Goal: Transaction & Acquisition: Purchase product/service

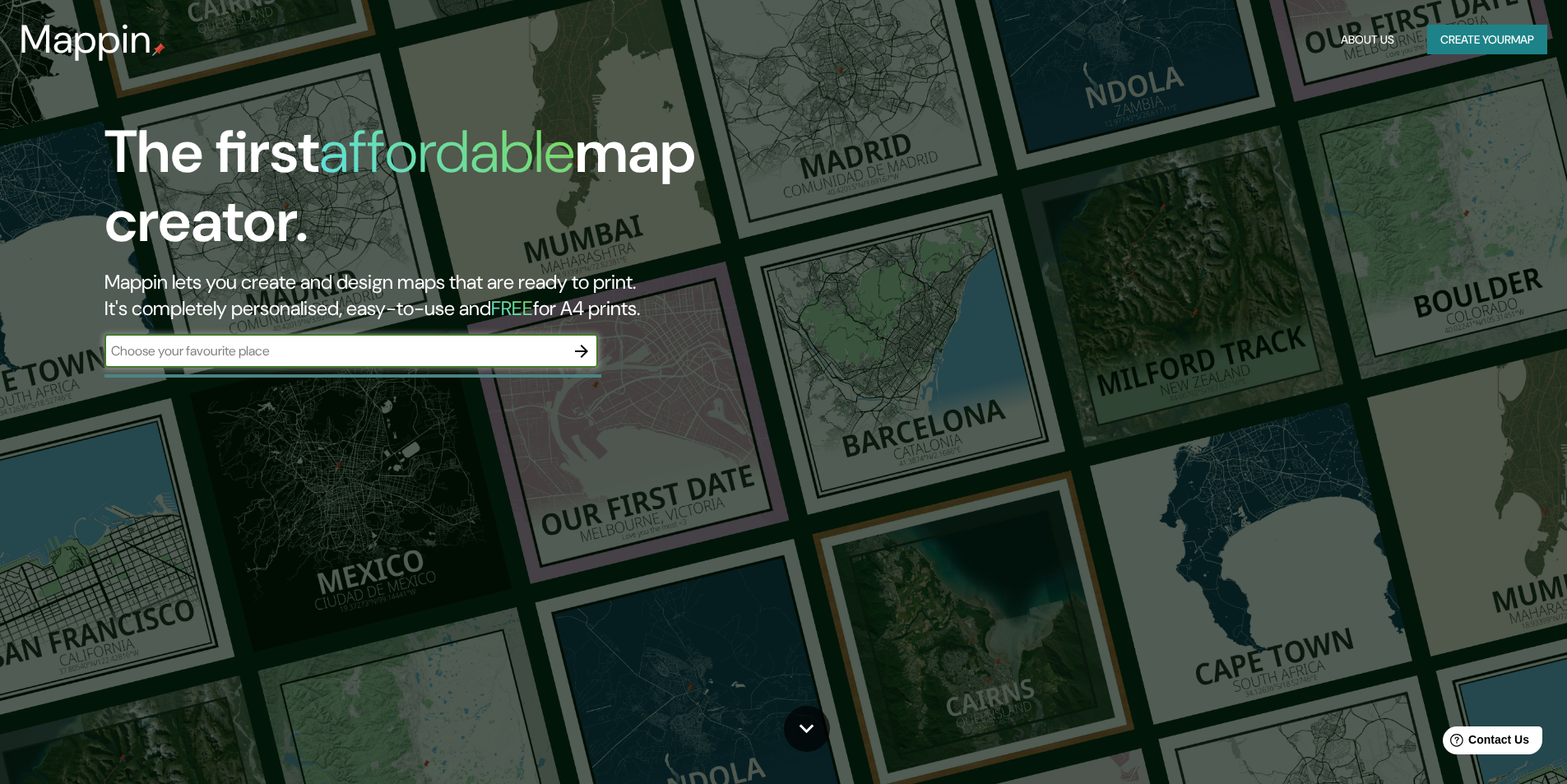
click at [1440, 42] on button "Create your map" at bounding box center [1488, 40] width 121 height 31
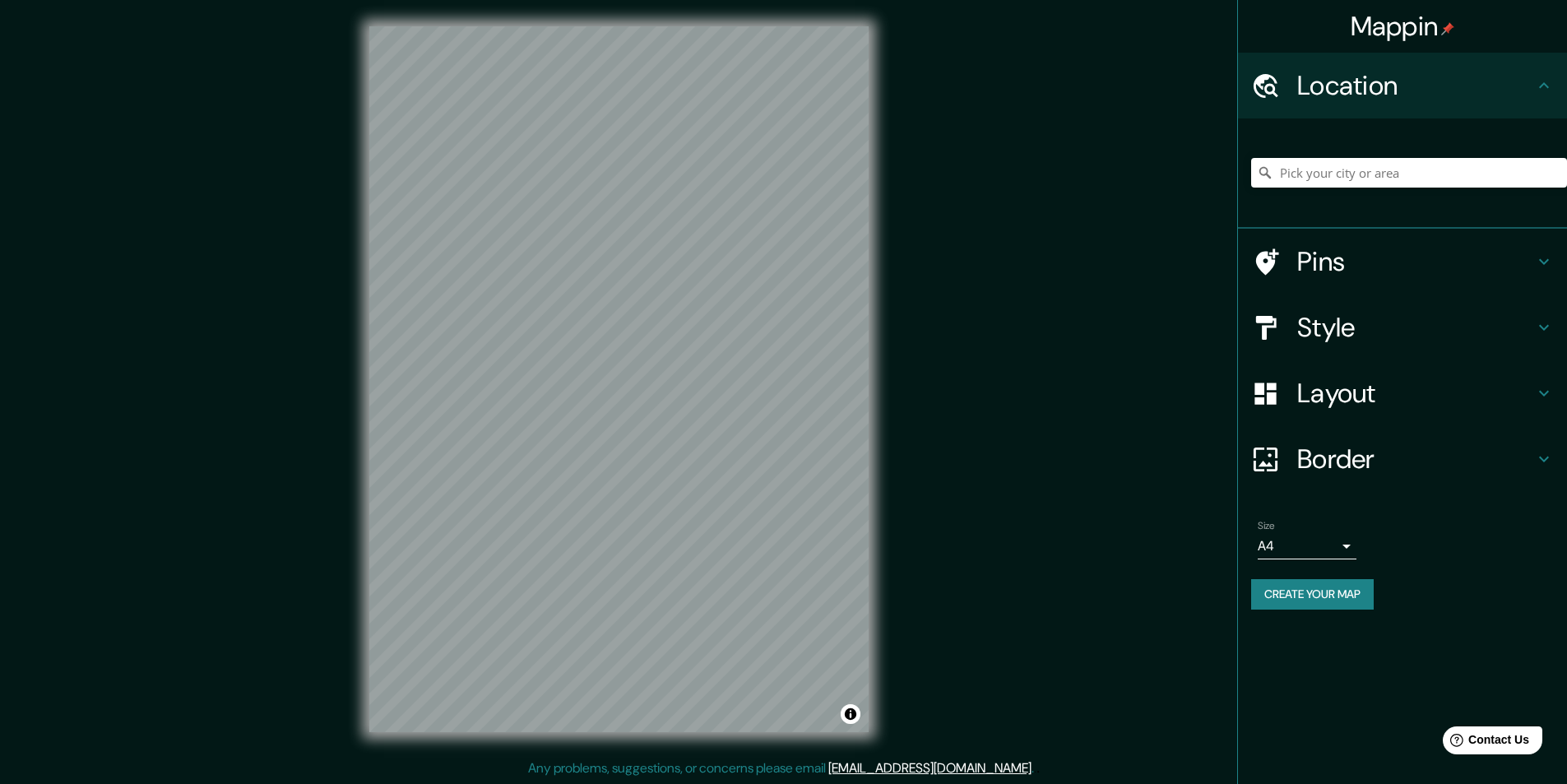
click at [1326, 335] on h4 "Style" at bounding box center [1415, 327] width 237 height 33
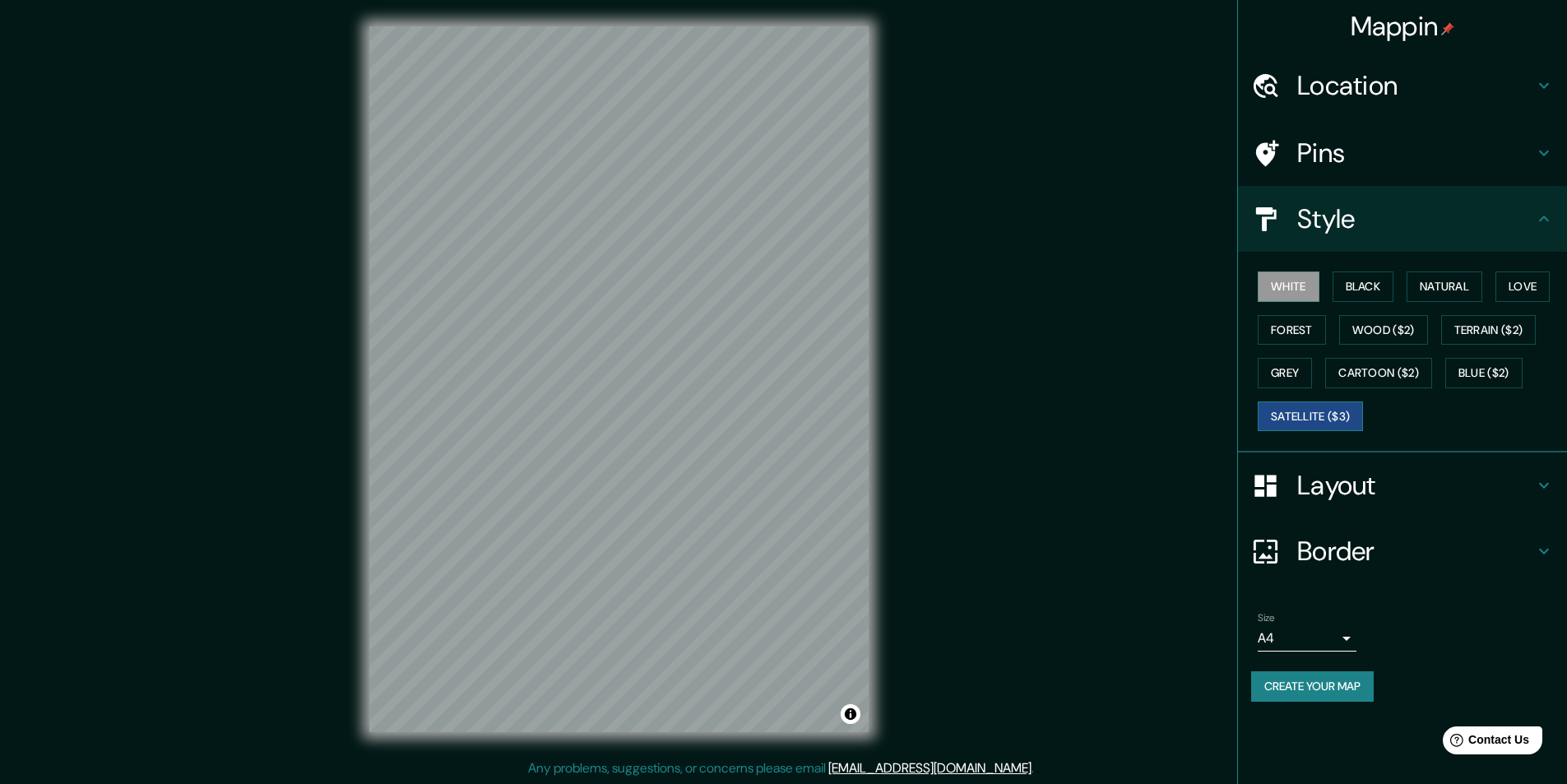
click at [1336, 413] on button "Satellite ($3)" at bounding box center [1311, 416] width 105 height 31
click at [1322, 281] on div "White Black Natural Love Forest Wood ($2) Terrain ($2) Grey Cartoon ($2) Blue (…" at bounding box center [1409, 352] width 316 height 173
click at [1309, 281] on button "White" at bounding box center [1289, 287] width 62 height 31
click at [1365, 284] on button "Black" at bounding box center [1364, 287] width 62 height 31
click at [1423, 285] on button "Natural" at bounding box center [1445, 287] width 76 height 31
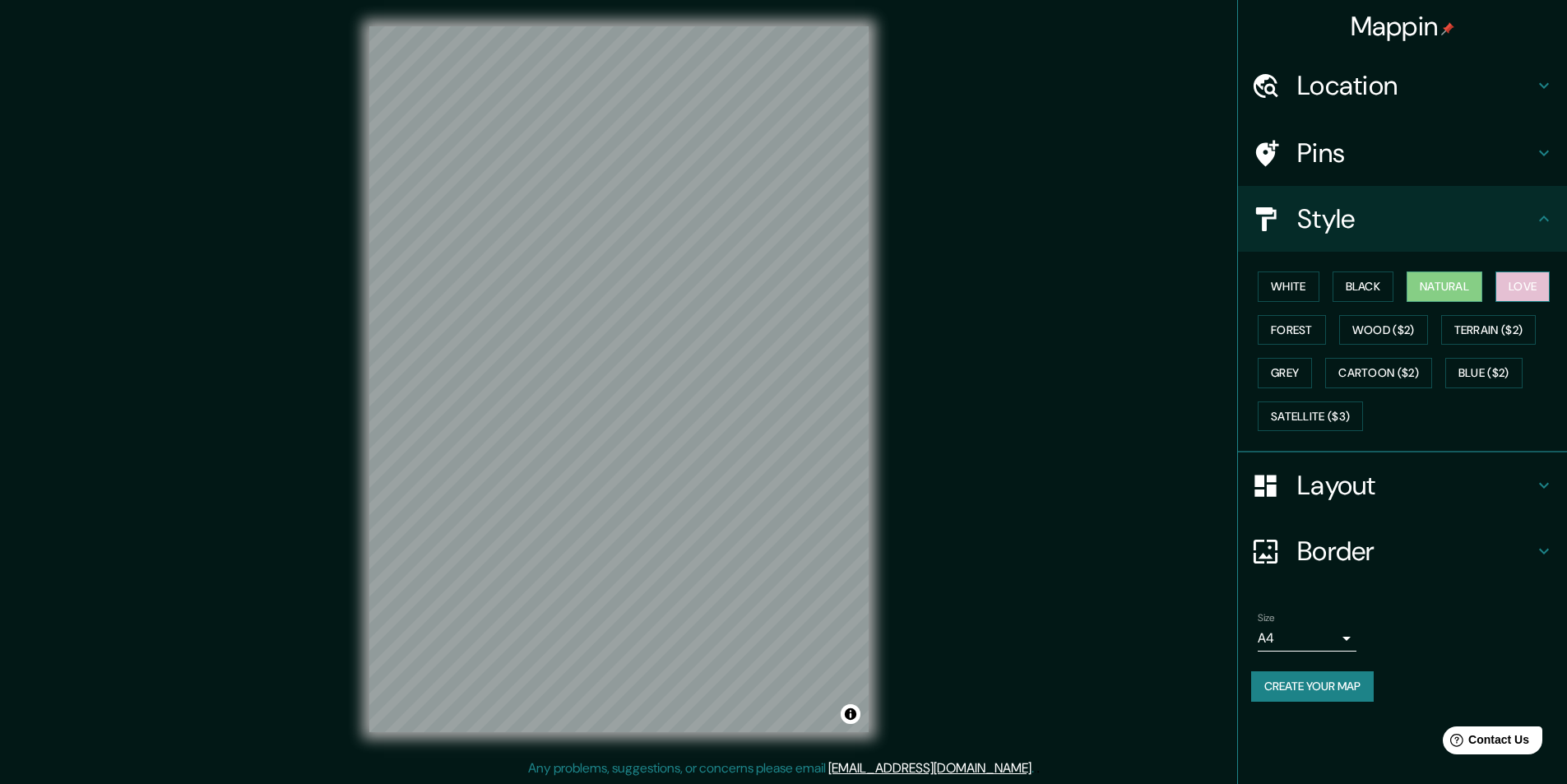
click at [1508, 287] on button "Love" at bounding box center [1523, 287] width 54 height 31
click at [1469, 369] on button "Blue ($2)" at bounding box center [1484, 373] width 77 height 31
click at [1339, 419] on button "Satellite ($3)" at bounding box center [1311, 416] width 105 height 31
